Goal: Task Accomplishment & Management: Complete application form

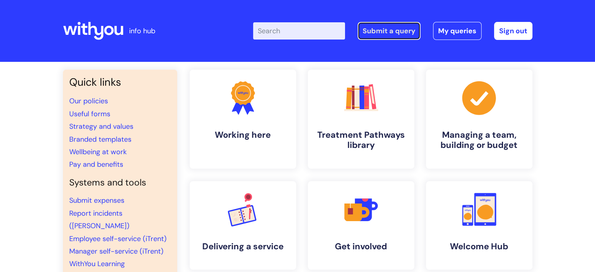
click at [397, 26] on link "Submit a query" at bounding box center [388, 31] width 63 height 18
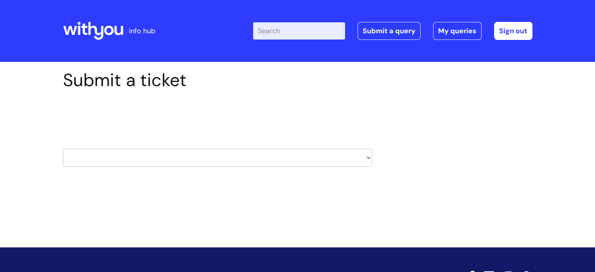
click at [164, 151] on select "HR / People IT and Support Clinical Drug Alerts Finance Accounts Data Support T…" at bounding box center [217, 158] width 309 height 18
select select "it_and_support"
click at [63, 149] on select "HR / People IT and Support Clinical Drug Alerts Finance Accounts Data Support T…" at bounding box center [217, 158] width 309 height 18
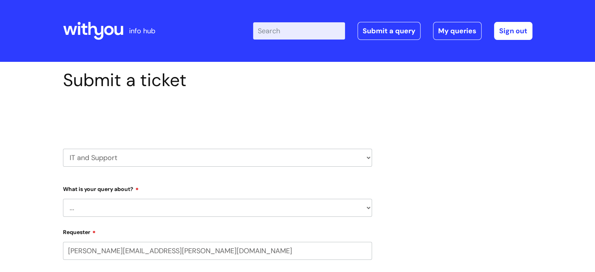
select select "80004418205"
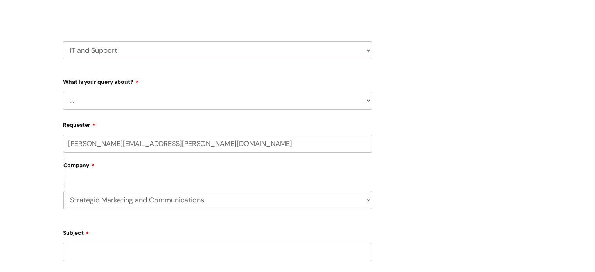
scroll to position [110, 0]
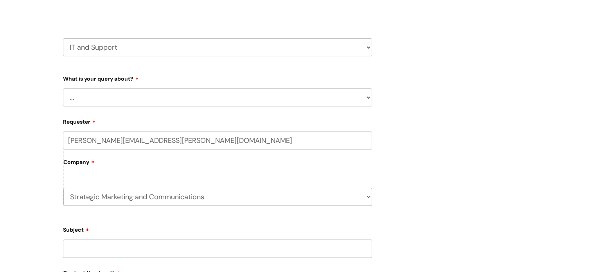
click at [131, 95] on select "... Mobile Phone Reset & MFA Accounts, Starters and Leavers IT Hardware issue I…" at bounding box center [217, 97] width 309 height 18
click at [63, 88] on select "... Mobile Phone Reset & MFA Accounts, Starters and Leavers IT Hardware issue I…" at bounding box center [217, 97] width 309 height 18
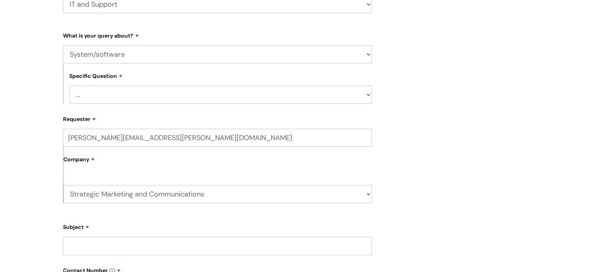
scroll to position [159, 0]
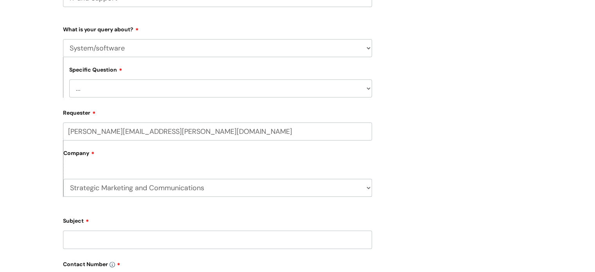
click at [102, 92] on select "... Halo PCMIS Iaptus NHS Email CJSM Email Mitel Another System Google (Workspa…" at bounding box center [220, 88] width 303 height 18
click at [115, 43] on select "... Mobile Phone Reset & MFA Accounts, Starters and Leavers IT Hardware issue I…" at bounding box center [217, 48] width 309 height 18
select select "Something Else"
click at [63, 39] on select "... Mobile Phone Reset & MFA Accounts, Starters and Leavers IT Hardware issue I…" at bounding box center [217, 48] width 309 height 18
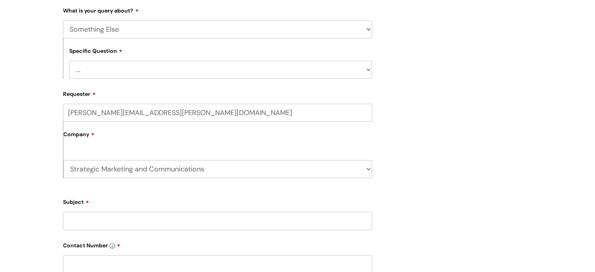
scroll to position [179, 0]
click at [119, 68] on select "... My problem is not listed" at bounding box center [220, 68] width 303 height 18
select select "My problem is not listed"
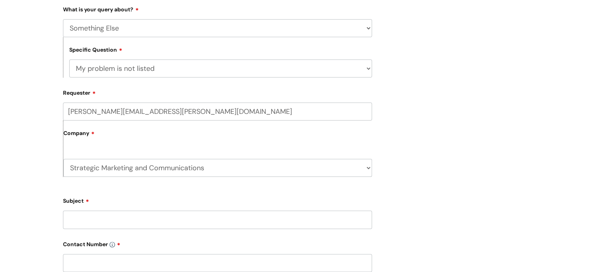
click at [69, 59] on select "... My problem is not listed" at bounding box center [220, 68] width 303 height 18
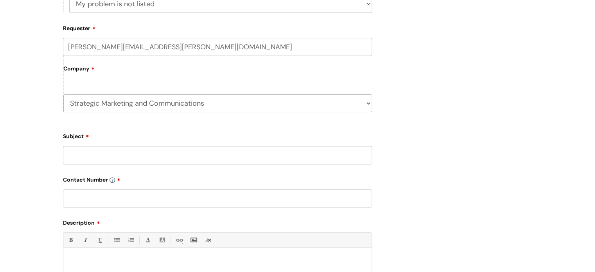
scroll to position [245, 0]
click at [92, 153] on input "Subject" at bounding box center [217, 154] width 309 height 18
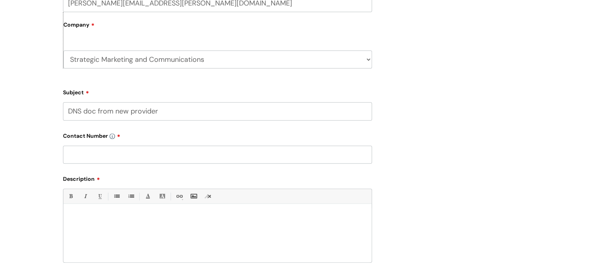
type input "DNS doc from new provider"
click at [108, 156] on input "text" at bounding box center [217, 154] width 309 height 18
paste input "07974 350 029"
type input "07974 350 029"
click at [125, 228] on div at bounding box center [217, 235] width 308 height 54
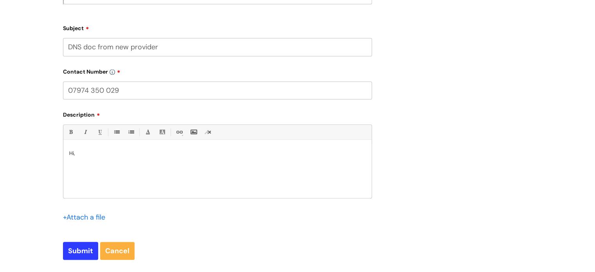
scroll to position [352, 0]
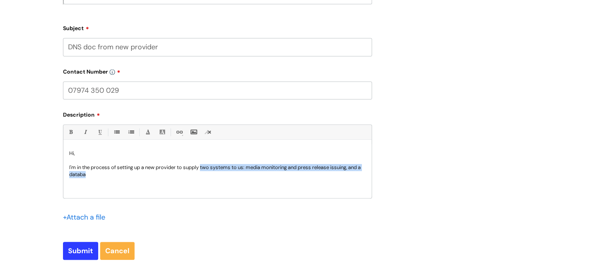
drag, startPoint x: 167, startPoint y: 177, endPoint x: 202, endPoint y: 168, distance: 35.7
click at [202, 168] on p "I'm in the process of setting up a new provider to supply two systems to us: me…" at bounding box center [217, 171] width 296 height 14
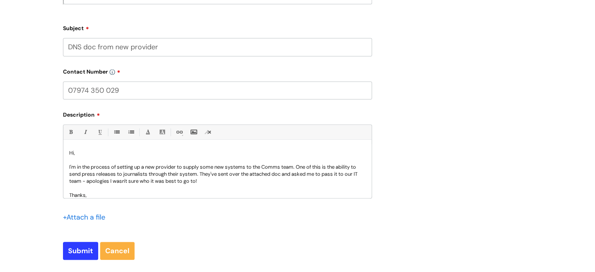
scroll to position [8, 0]
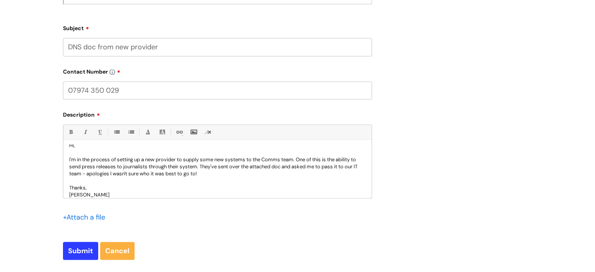
click at [81, 219] on input "file" at bounding box center [82, 216] width 39 height 10
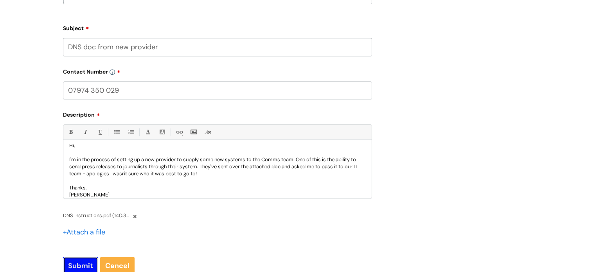
click at [80, 265] on input "Submit" at bounding box center [80, 265] width 35 height 18
type input "Please Wait..."
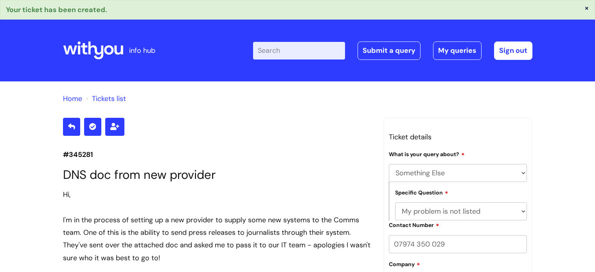
select select "Something Else"
select select "My problem is not listed"
